Goal: Navigation & Orientation: Go to known website

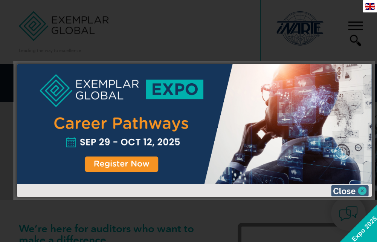
click at [352, 189] on img at bounding box center [350, 190] width 38 height 11
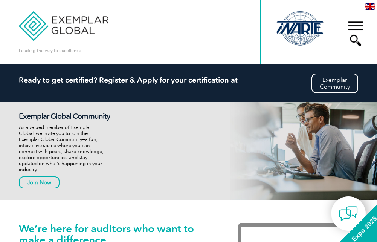
click at [354, 25] on div "▼" at bounding box center [356, 34] width 20 height 38
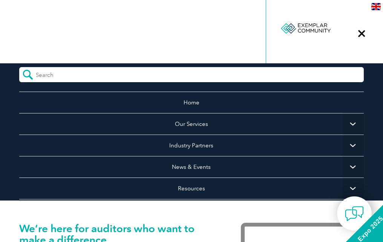
click at [362, 37] on div "▼" at bounding box center [361, 34] width 20 height 38
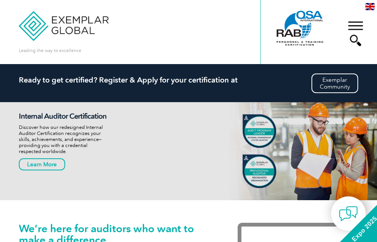
click at [41, 26] on img at bounding box center [64, 20] width 90 height 41
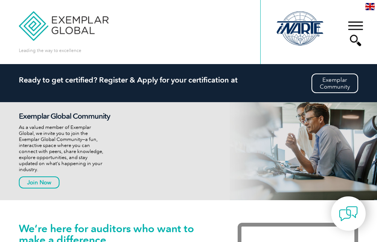
click at [89, 24] on img at bounding box center [64, 20] width 90 height 41
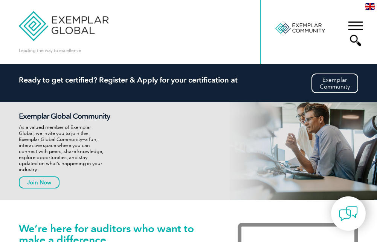
click at [59, 26] on img at bounding box center [64, 20] width 90 height 41
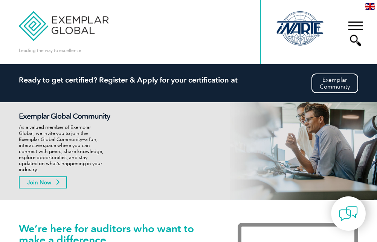
click at [46, 182] on link "Join Now" at bounding box center [43, 182] width 48 height 12
click at [47, 182] on link "Join Now" at bounding box center [43, 182] width 48 height 12
